Goal: Find contact information: Find contact information

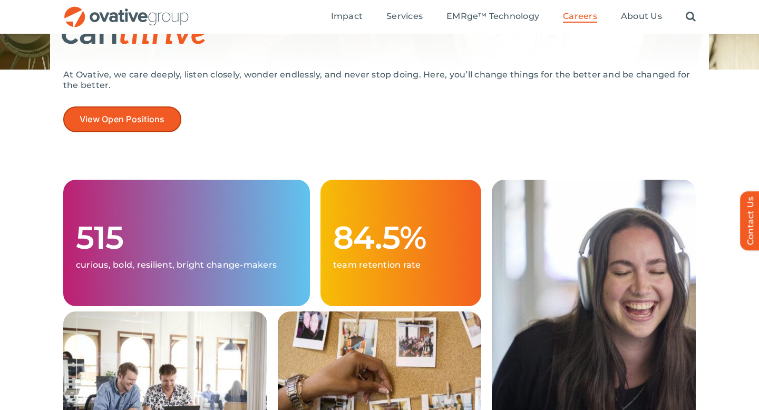
click at [141, 116] on span "View Open Positions" at bounding box center [122, 119] width 85 height 10
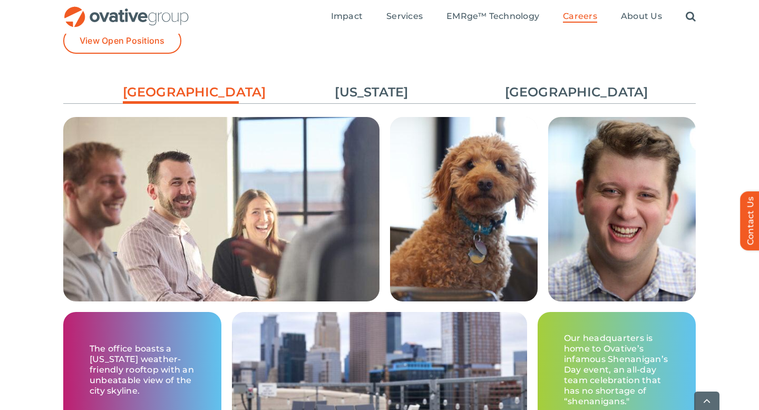
scroll to position [1608, 0]
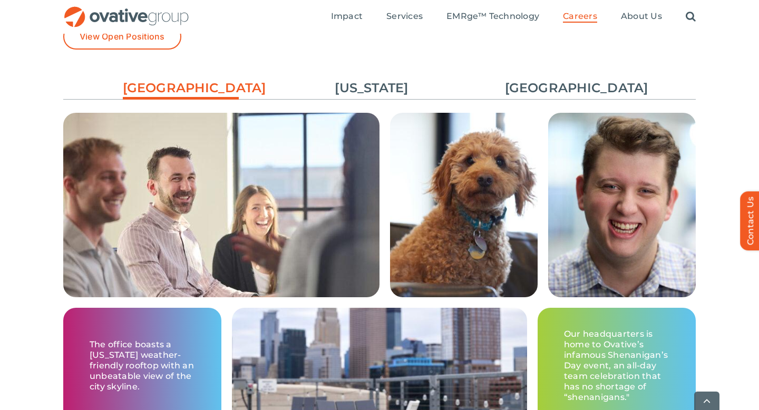
click at [359, 73] on div "Minneapolis New York Chicago The office boasts a Minnesota weather-friendly roo…" at bounding box center [379, 260] width 633 height 390
click at [360, 86] on link "[US_STATE]" at bounding box center [372, 88] width 116 height 18
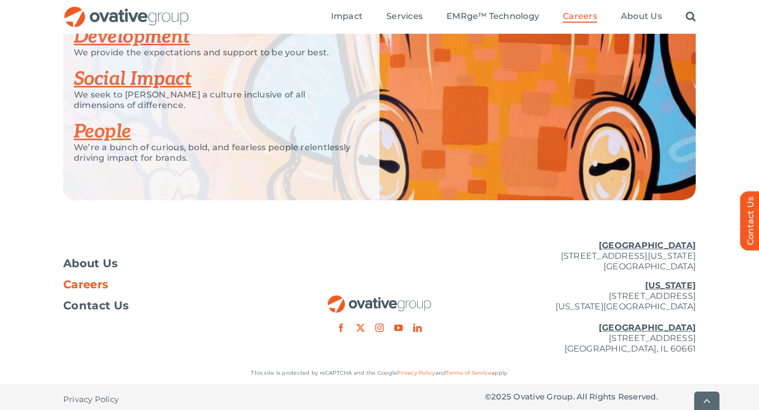
scroll to position [2122, 0]
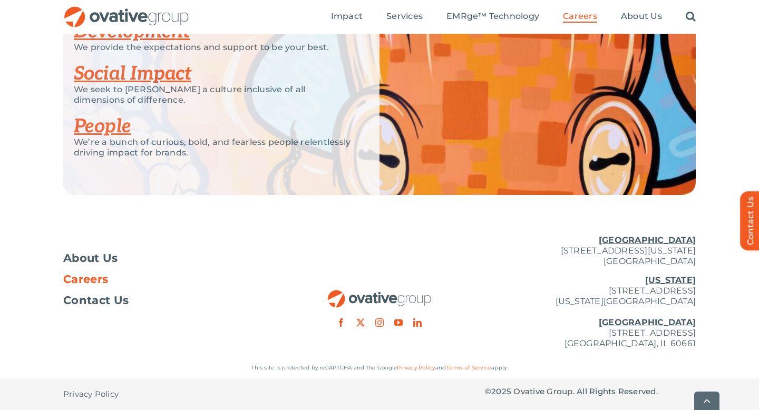
drag, startPoint x: 697, startPoint y: 292, endPoint x: 570, endPoint y: 288, distance: 127.2
click at [569, 288] on div "About Us Careers Contact Us Minneapolis 729 Washington Avenue N, Suite 1000 Min…" at bounding box center [379, 292] width 759 height 131
copy p "[STREET_ADDRESS]"
click at [710, 329] on div "About Us Careers Contact Us Minneapolis 729 Washington Avenue N, Suite 1000 Min…" at bounding box center [379, 292] width 759 height 131
drag, startPoint x: 700, startPoint y: 332, endPoint x: 528, endPoint y: 334, distance: 172.0
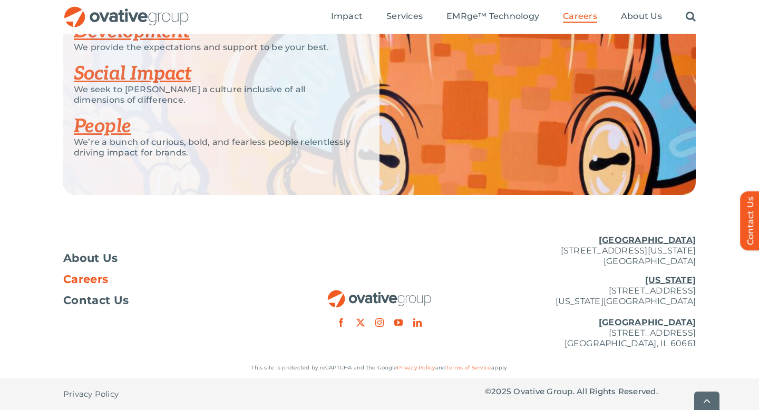
click at [525, 333] on div "About Us Careers Contact Us Minneapolis 729 Washington Avenue N, Suite 1000 Min…" at bounding box center [379, 292] width 759 height 131
copy p "[STREET_ADDRESS]"
